Goal: Entertainment & Leisure: Consume media (video, audio)

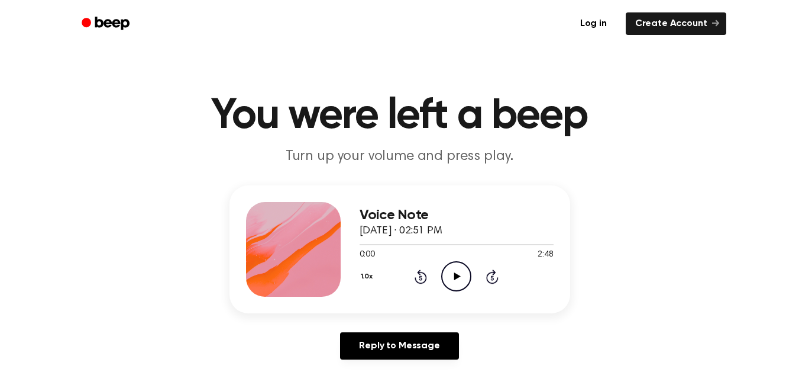
click at [457, 275] on icon at bounding box center [457, 276] width 7 height 8
click at [454, 276] on icon at bounding box center [456, 276] width 5 height 8
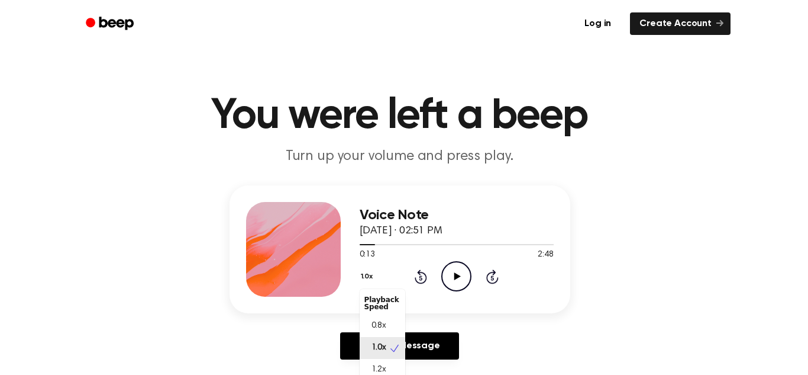
click at [365, 277] on button "1.0x" at bounding box center [369, 276] width 18 height 20
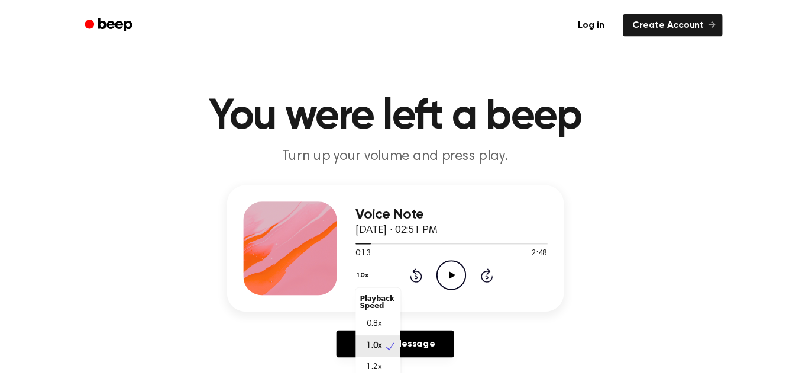
scroll to position [5, 0]
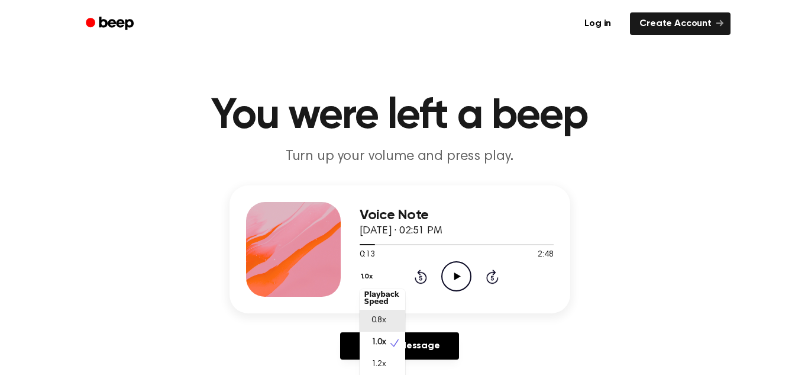
click at [388, 317] on div "0.8x" at bounding box center [383, 320] width 46 height 22
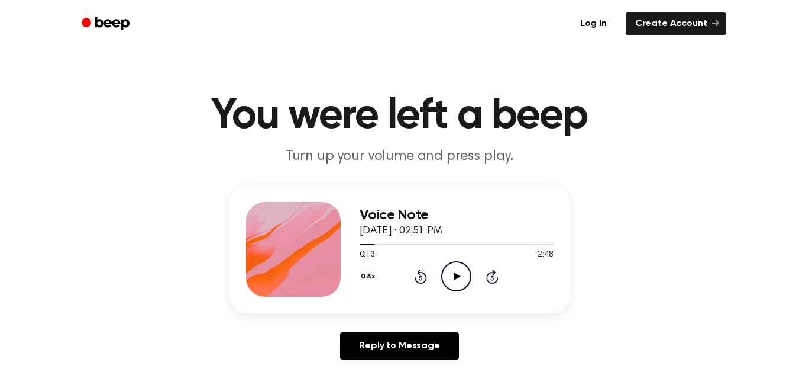
click at [453, 277] on icon "Play Audio" at bounding box center [456, 276] width 30 height 30
click at [458, 277] on icon at bounding box center [456, 276] width 5 height 8
click at [417, 273] on icon "Rewind 5 seconds" at bounding box center [420, 276] width 13 height 15
click at [452, 276] on icon "Play Audio" at bounding box center [456, 276] width 30 height 30
click at [421, 279] on icon at bounding box center [421, 277] width 3 height 5
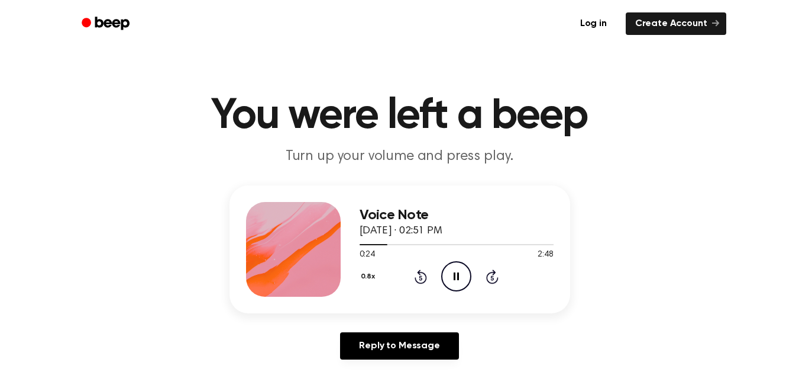
click at [450, 279] on icon "Pause Audio" at bounding box center [456, 276] width 30 height 30
drag, startPoint x: 386, startPoint y: 243, endPoint x: 360, endPoint y: 244, distance: 26.6
click at [360, 244] on div at bounding box center [374, 244] width 28 height 1
